Goal: Task Accomplishment & Management: Manage account settings

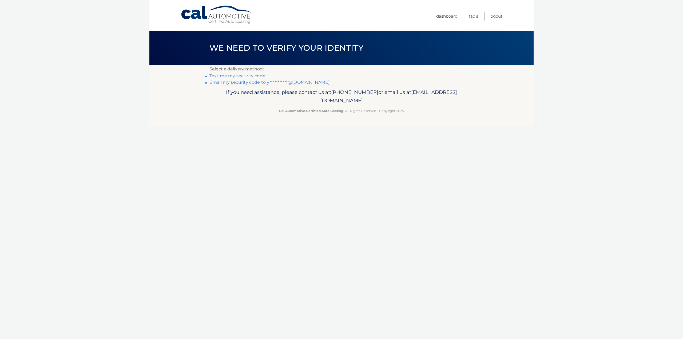
click at [258, 81] on link "**********" at bounding box center [270, 82] width 120 height 5
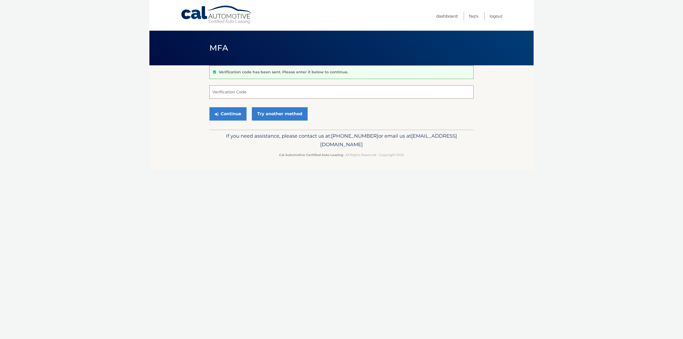
click at [348, 94] on input "Verification Code" at bounding box center [342, 91] width 264 height 13
paste input "621046"
type input "621046"
click at [230, 112] on button "Continue" at bounding box center [228, 113] width 37 height 13
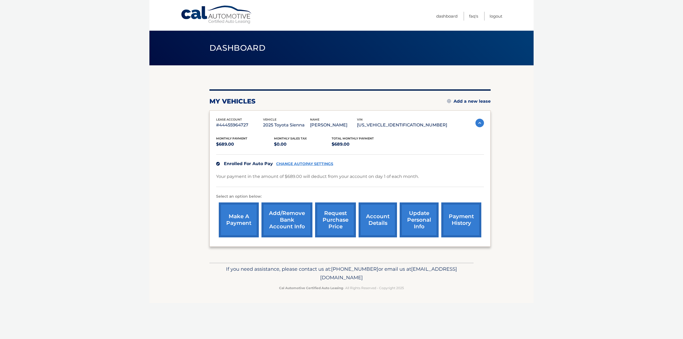
click at [380, 218] on link "account details" at bounding box center [378, 220] width 38 height 35
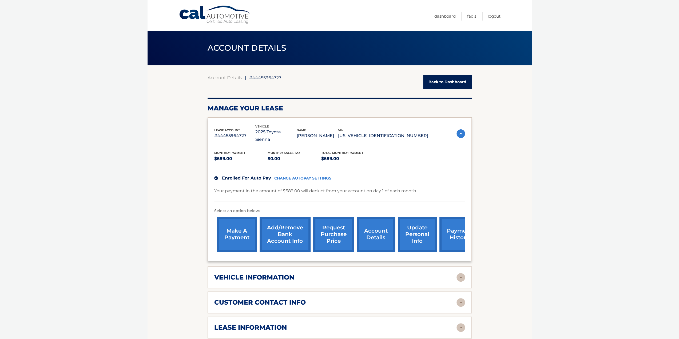
click at [449, 231] on link "payment history" at bounding box center [460, 234] width 40 height 35
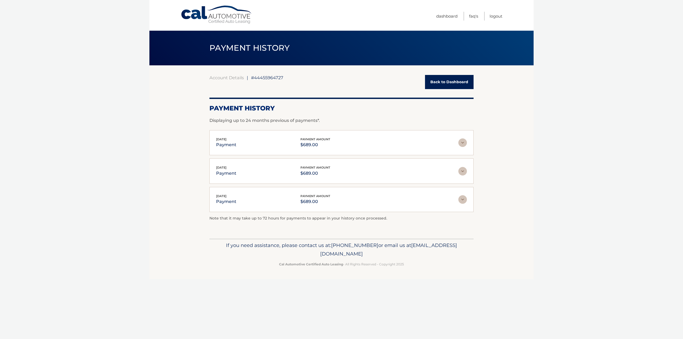
click at [465, 145] on img at bounding box center [463, 143] width 9 height 9
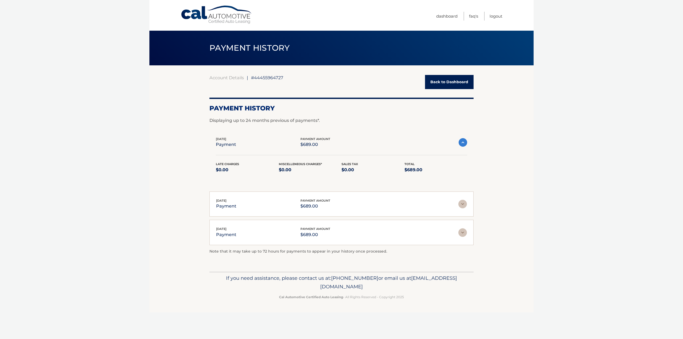
click at [466, 144] on img at bounding box center [463, 142] width 9 height 9
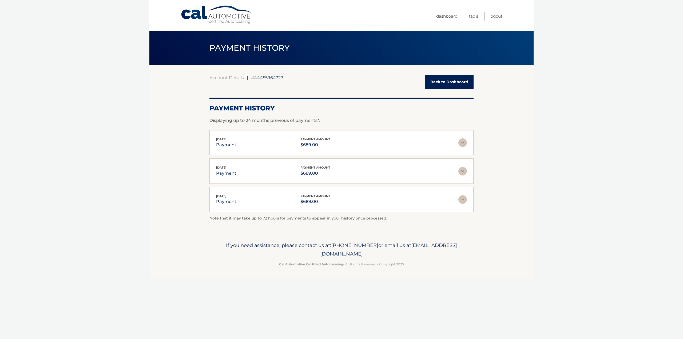
click at [448, 80] on link "Back to Dashboard" at bounding box center [449, 82] width 49 height 14
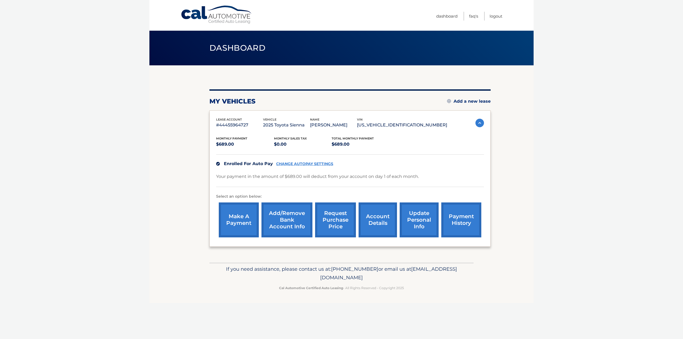
click at [331, 218] on link "request purchase price" at bounding box center [335, 220] width 41 height 35
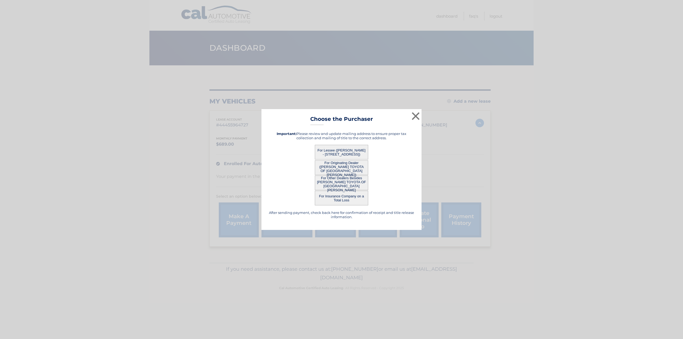
click at [341, 152] on button "For Lessee ([PERSON_NAME] - [STREET_ADDRESS])" at bounding box center [341, 152] width 53 height 15
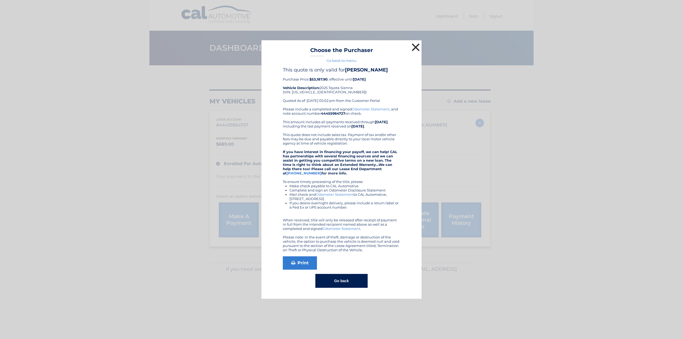
click at [416, 45] on button "×" at bounding box center [416, 47] width 11 height 11
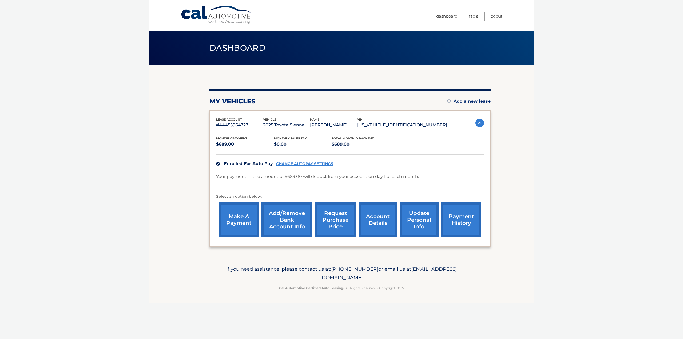
click at [425, 216] on link "update personal info" at bounding box center [419, 220] width 39 height 35
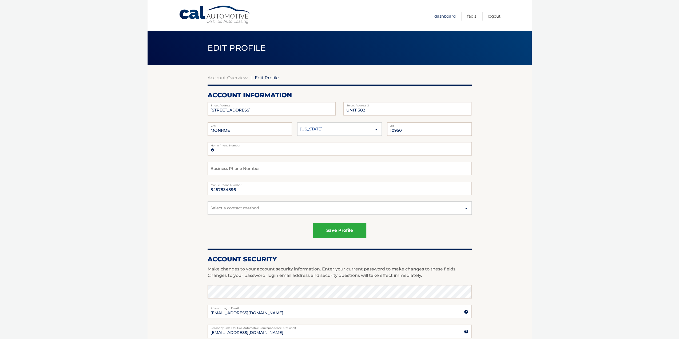
click at [443, 17] on link "Dashboard" at bounding box center [445, 16] width 21 height 9
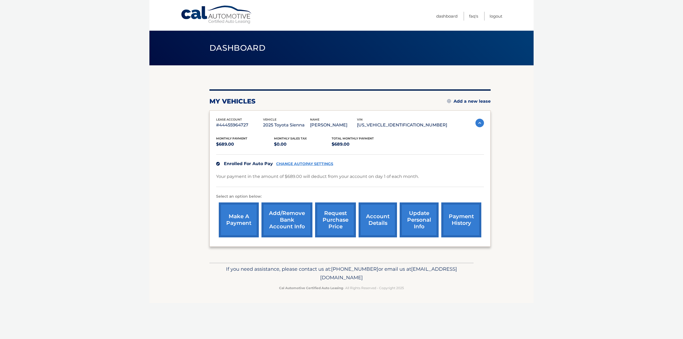
click at [375, 220] on link "account details" at bounding box center [378, 220] width 38 height 35
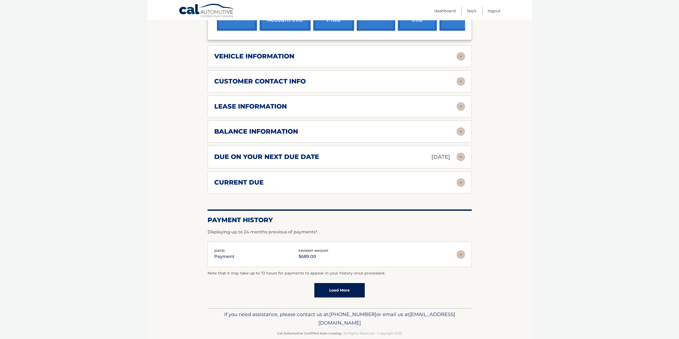
scroll to position [132, 0]
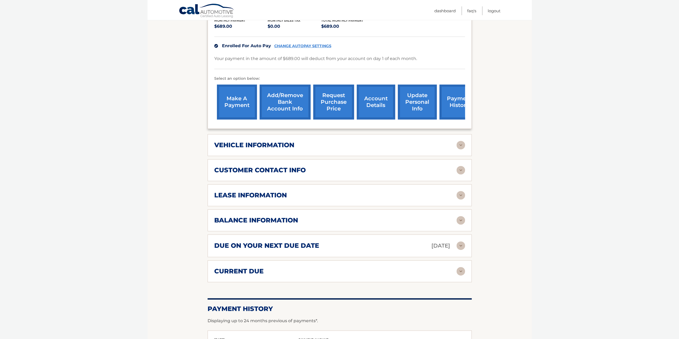
click at [280, 166] on h2 "customer contact info" at bounding box center [260, 170] width 92 height 8
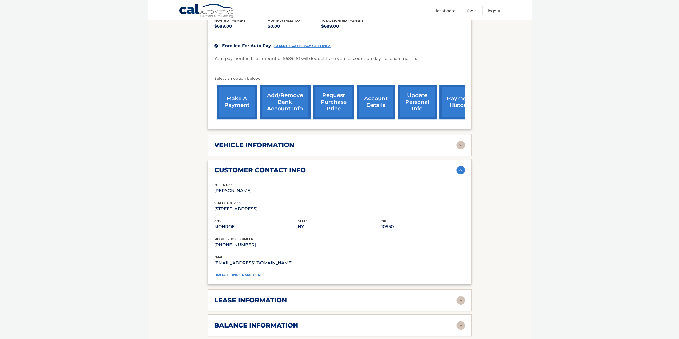
click at [256, 141] on h2 "vehicle information" at bounding box center [254, 145] width 80 height 8
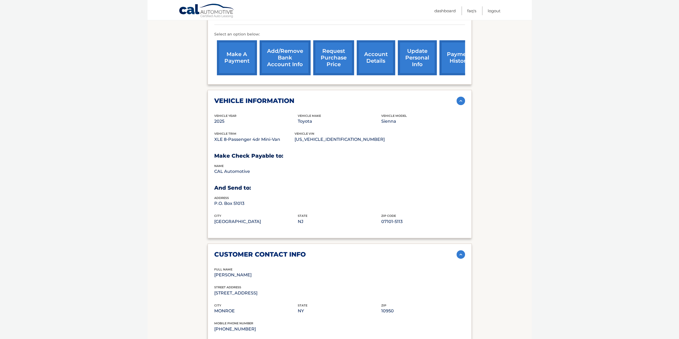
scroll to position [9, 0]
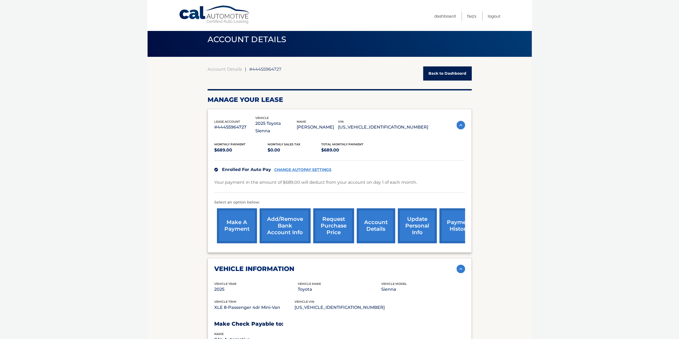
click at [249, 39] on span "ACCOUNT DETAILS" at bounding box center [247, 39] width 79 height 10
click at [235, 20] on link "Cal Automotive" at bounding box center [215, 14] width 72 height 19
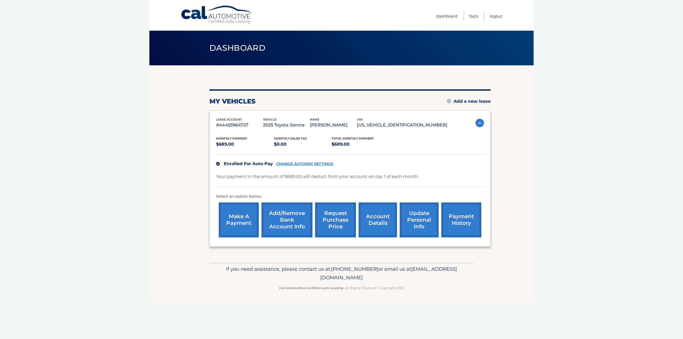
click at [357, 124] on p "[PERSON_NAME]" at bounding box center [333, 124] width 47 height 7
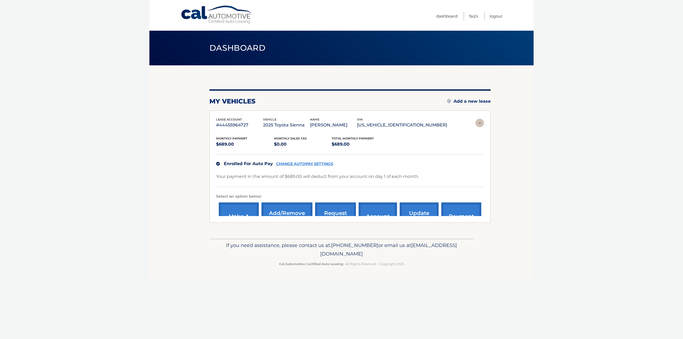
click at [357, 124] on p "[PERSON_NAME]" at bounding box center [333, 124] width 47 height 7
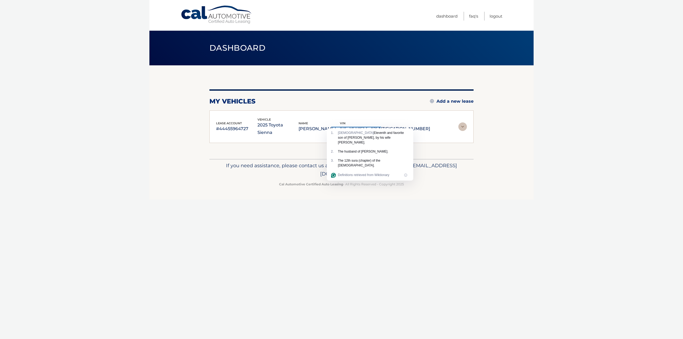
click at [464, 124] on img at bounding box center [463, 127] width 9 height 9
